Goal: Transaction & Acquisition: Purchase product/service

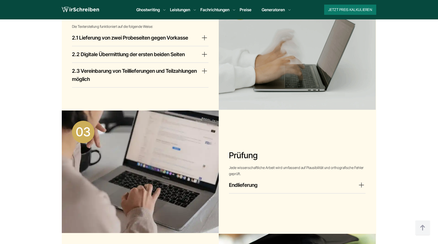
scroll to position [459, 0]
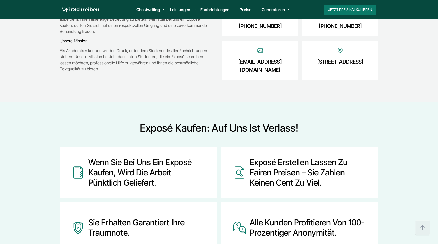
scroll to position [765, 0]
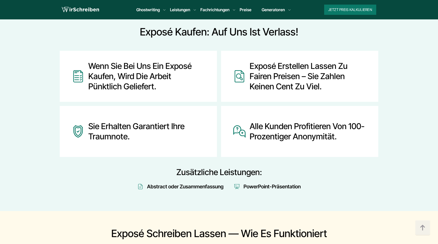
click at [124, 79] on div "Wenn Sie bei uns ein Exposé kaufen, wird die Arbeit pünktlich geliefert." at bounding box center [146, 76] width 116 height 31
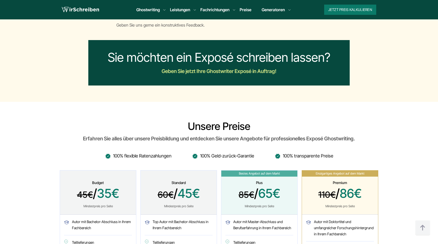
scroll to position [1173, 0]
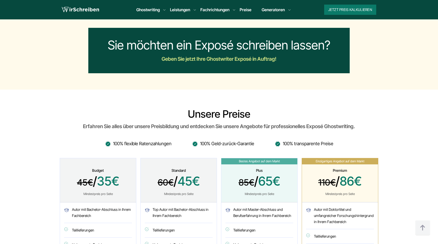
click at [232, 184] on span "85€ / 65€" at bounding box center [259, 182] width 64 height 16
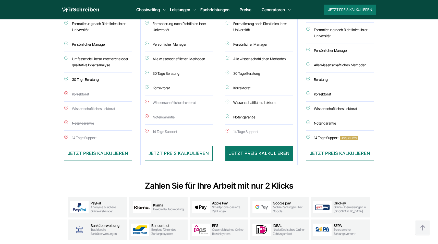
scroll to position [1453, 0]
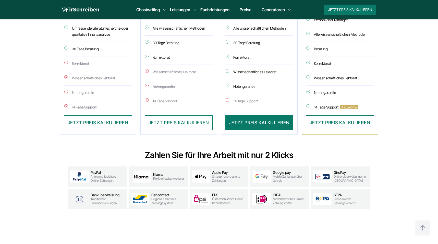
click at [80, 178] on img at bounding box center [79, 176] width 18 height 12
drag, startPoint x: 115, startPoint y: 181, endPoint x: 61, endPoint y: 173, distance: 54.4
click at [61, 173] on div "PayPal Anonyme & sichere Online-Zahlungen. Klarna Flexible Kaufabwicklung Apple…" at bounding box center [219, 187] width 318 height 43
click at [241, 150] on section "Zahlen Sie für Ihre Arbeit mit nur 2 Klicks PayPal Anonyme & sichere Online-Zah…" at bounding box center [219, 185] width 438 height 81
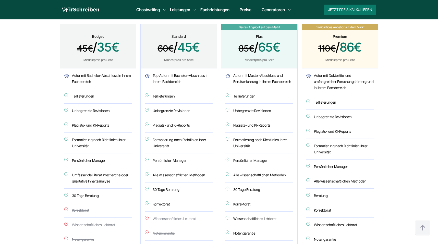
scroll to position [1300, 0]
